Goal: Navigation & Orientation: Find specific page/section

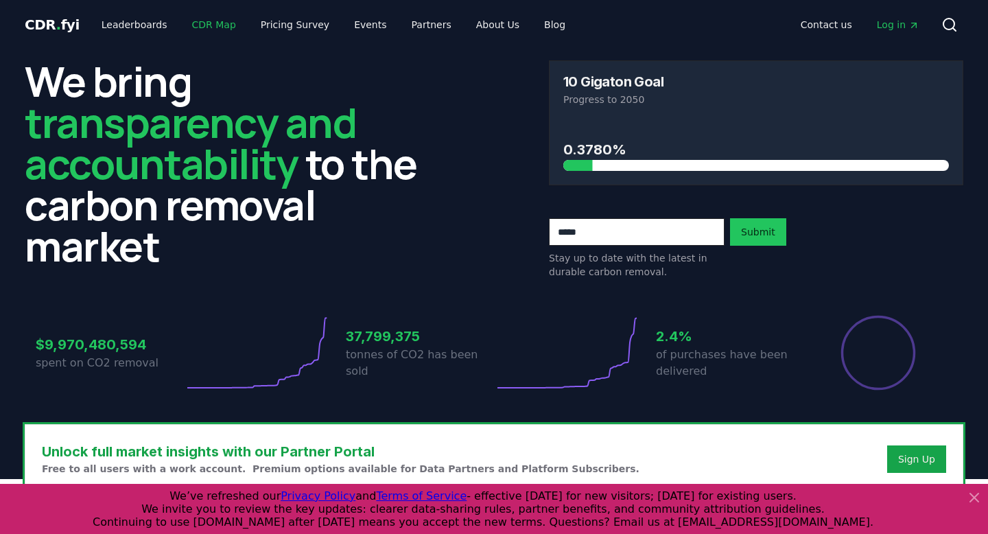
click at [203, 21] on link "CDR Map" at bounding box center [214, 24] width 66 height 25
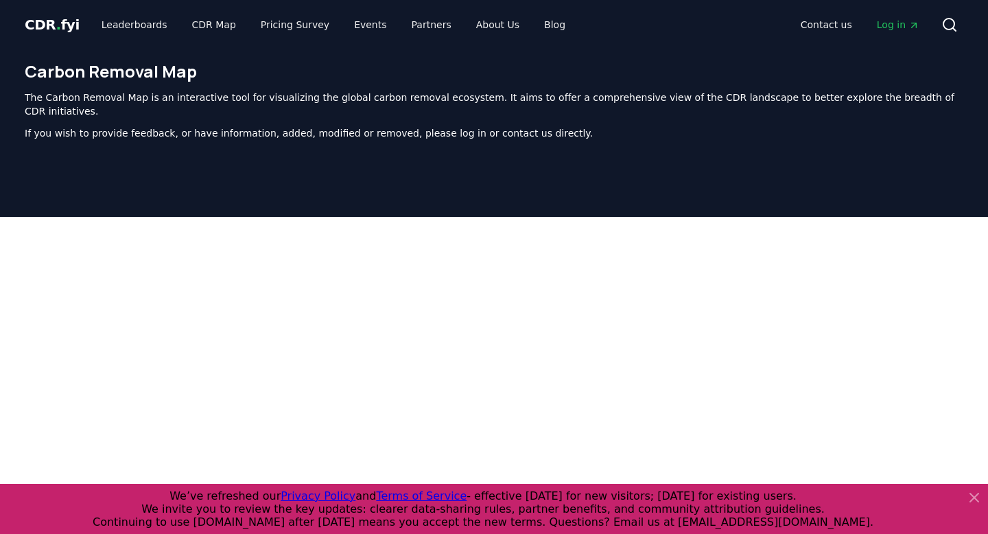
scroll to position [423, 0]
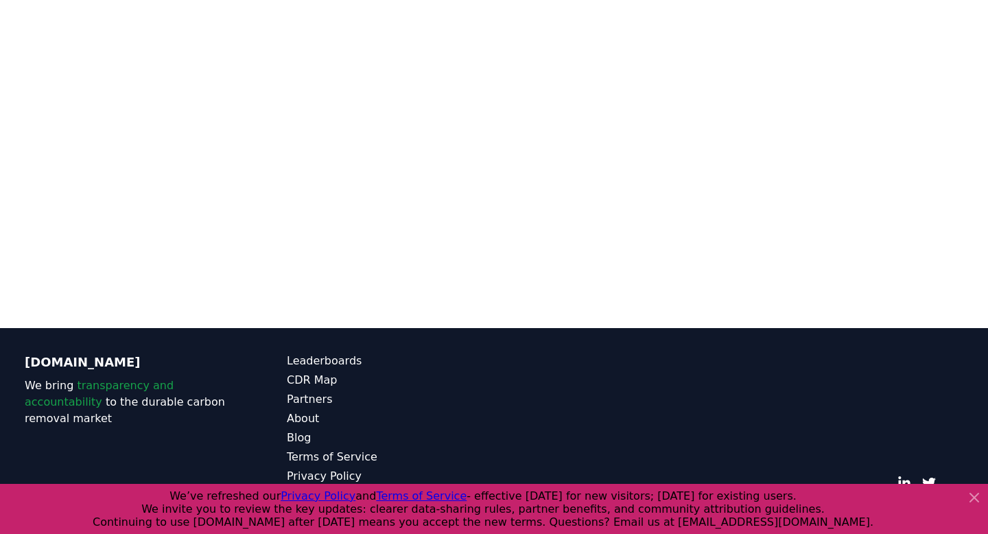
click at [971, 500] on icon at bounding box center [974, 497] width 16 height 16
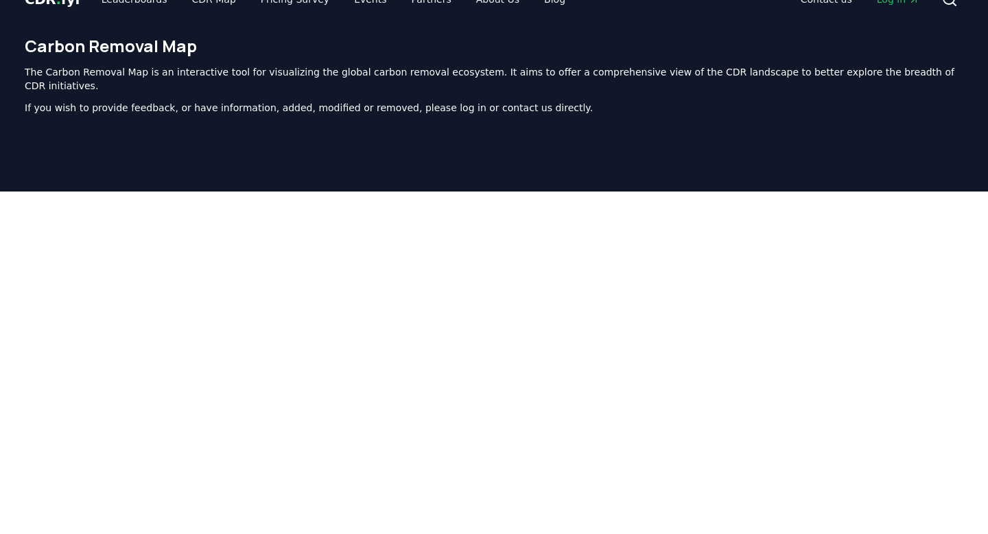
scroll to position [0, 0]
